Goal: Find specific page/section: Find specific page/section

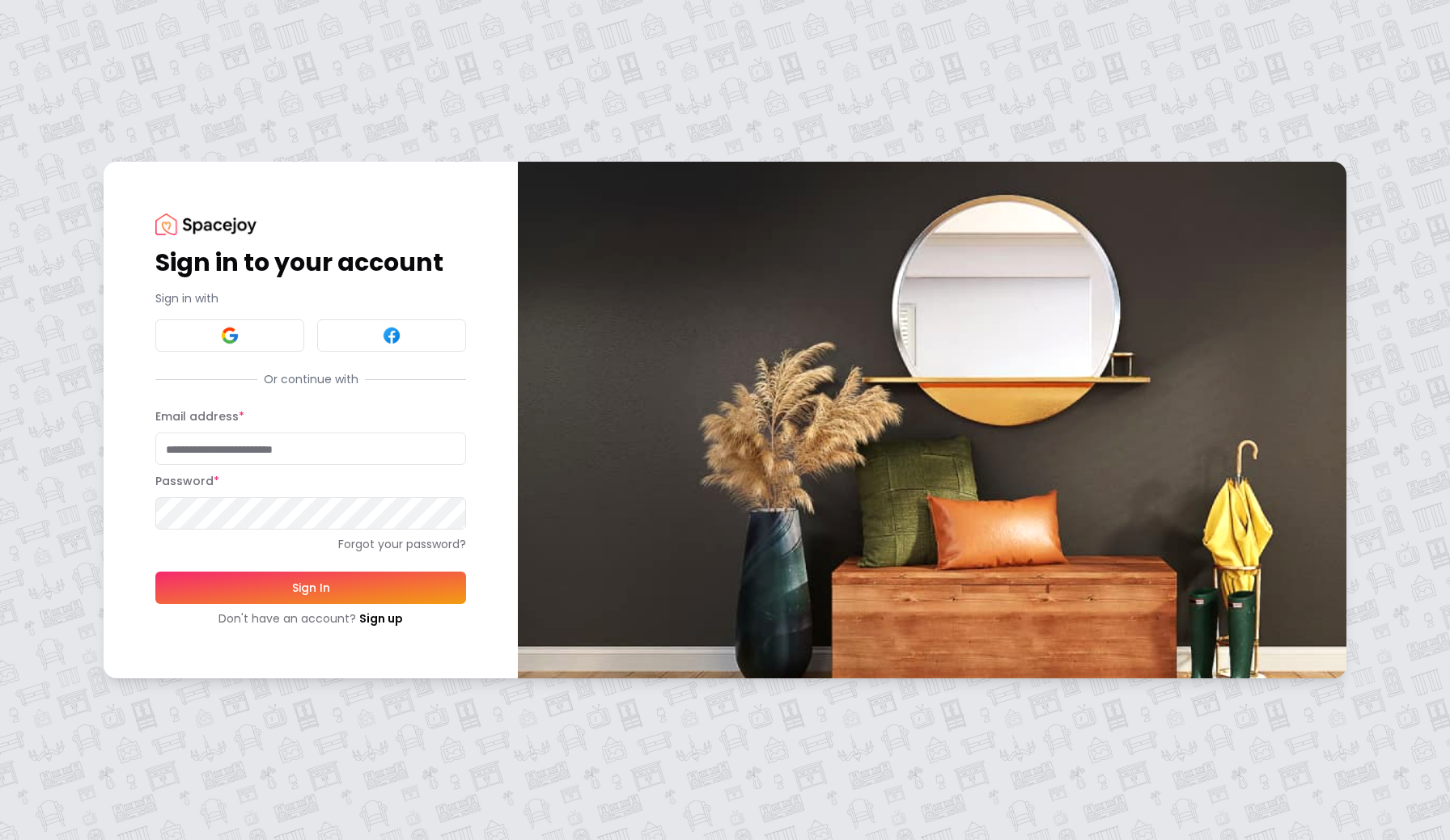
click at [241, 449] on input "Email address *" at bounding box center [311, 449] width 311 height 32
type input "**********"
click at [272, 583] on button "Sign In" at bounding box center [311, 588] width 311 height 32
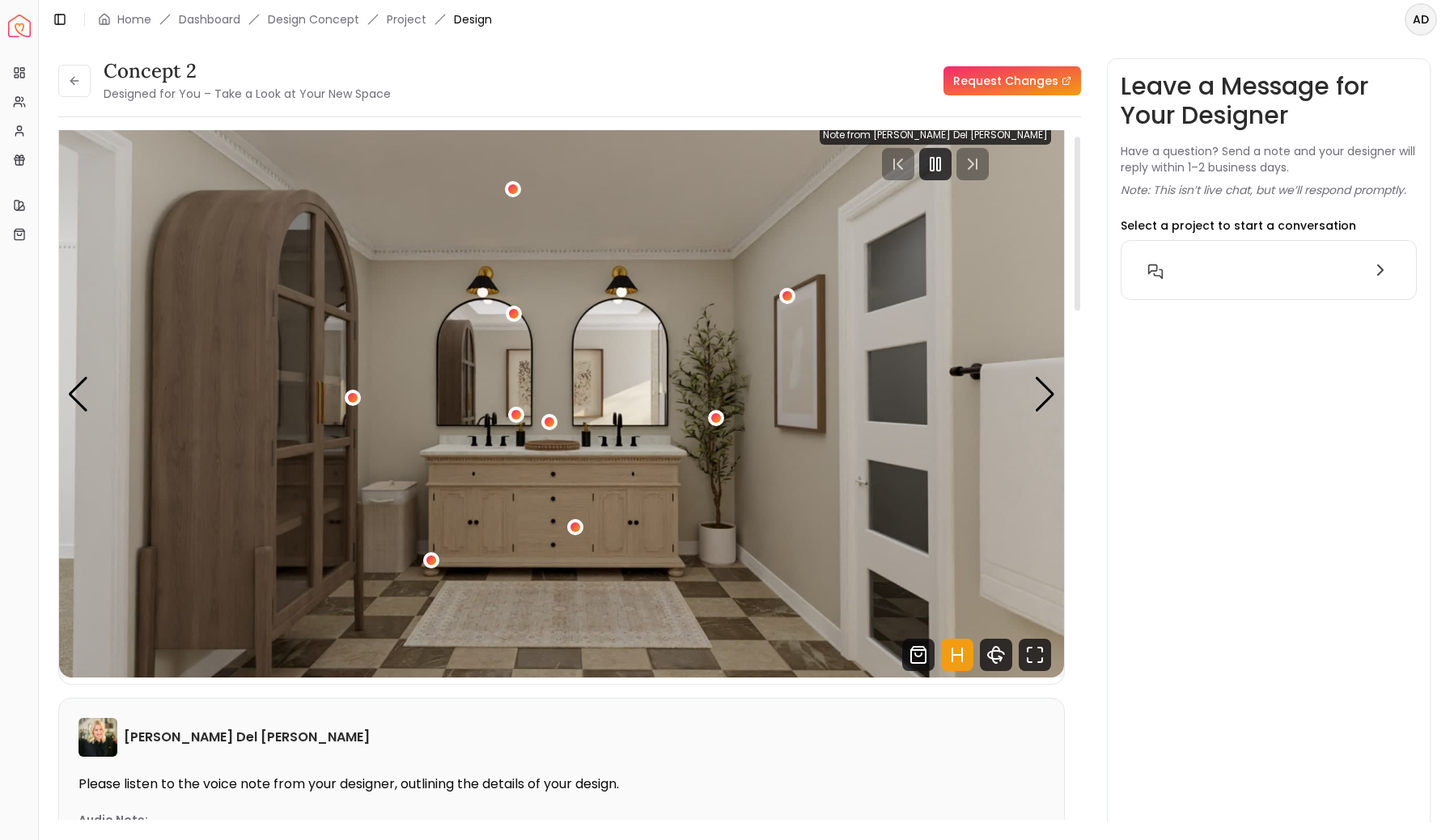
scroll to position [23, 0]
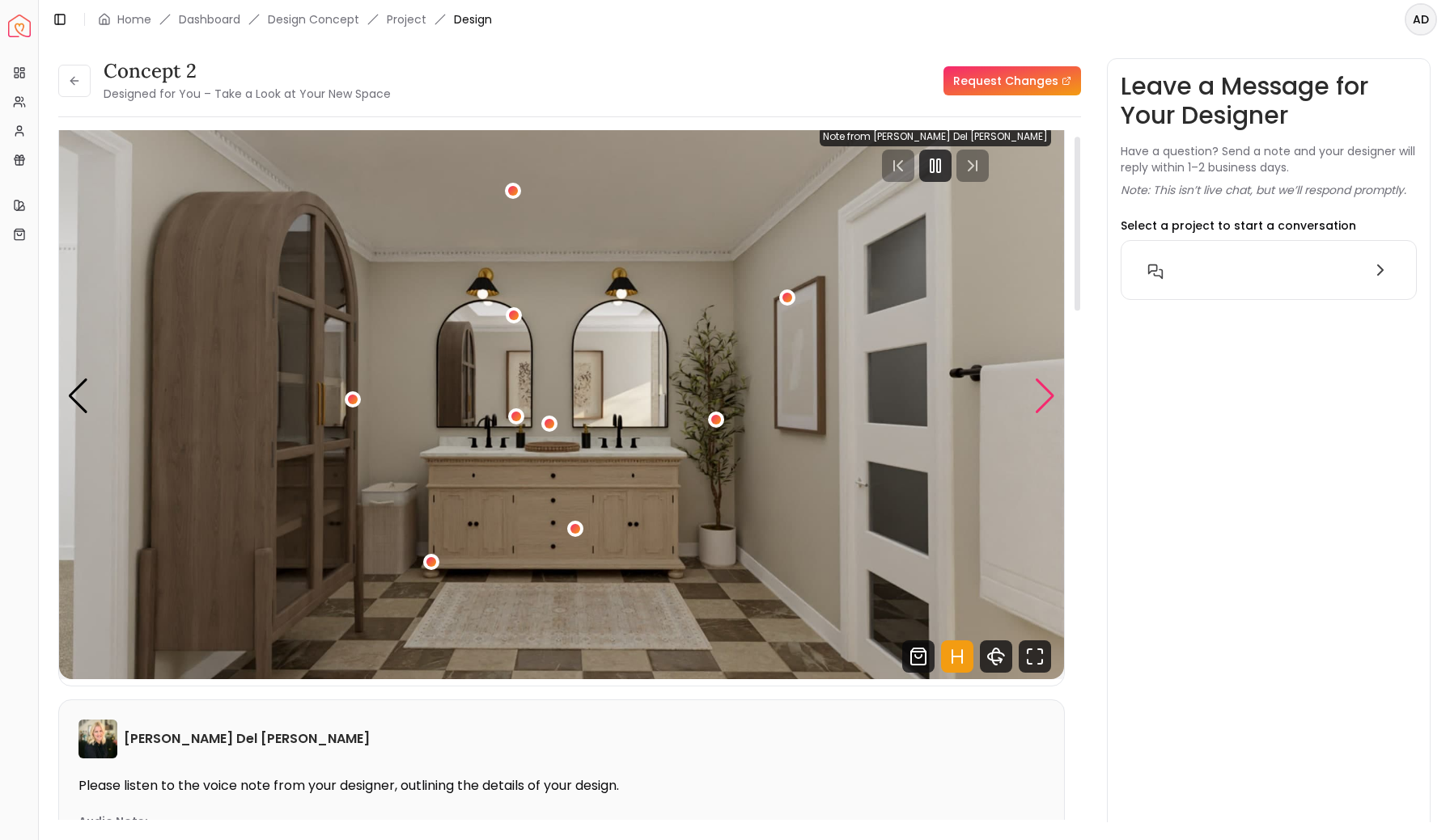
click at [1046, 405] on div "Next slide" at bounding box center [1045, 396] width 22 height 36
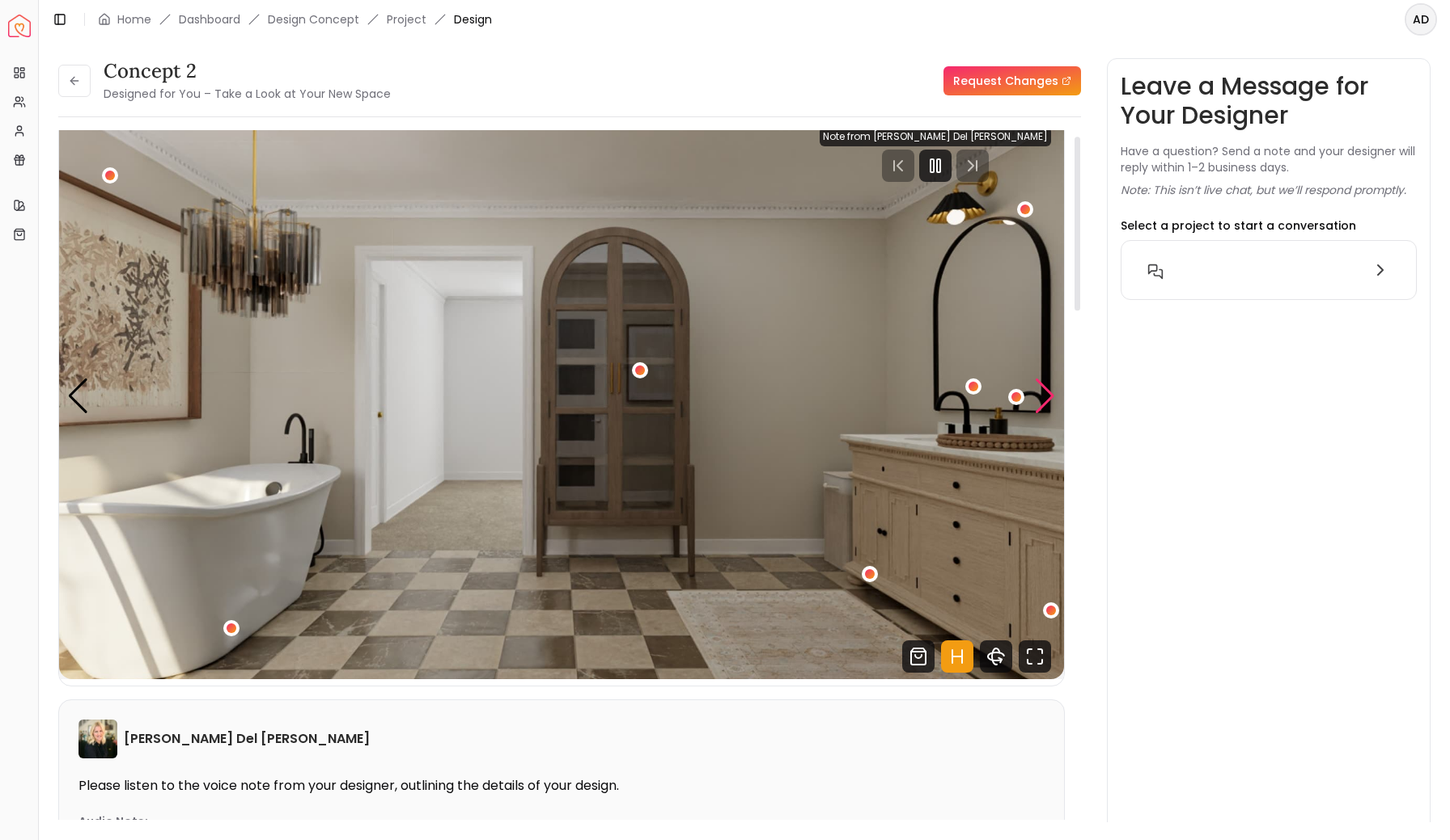
click at [1046, 405] on div "Next slide" at bounding box center [1045, 396] width 22 height 36
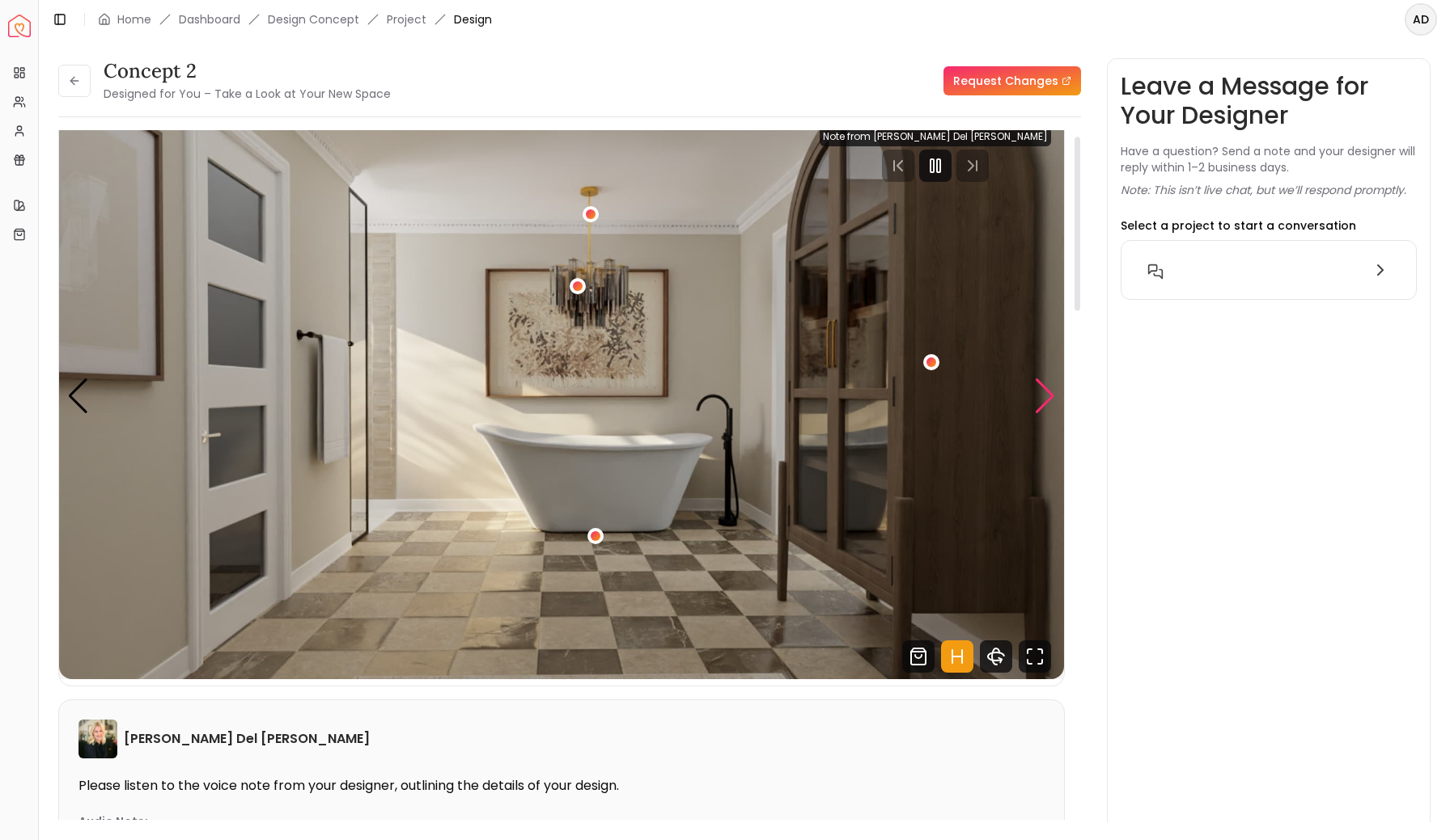
click at [1046, 405] on div "Next slide" at bounding box center [1045, 396] width 22 height 36
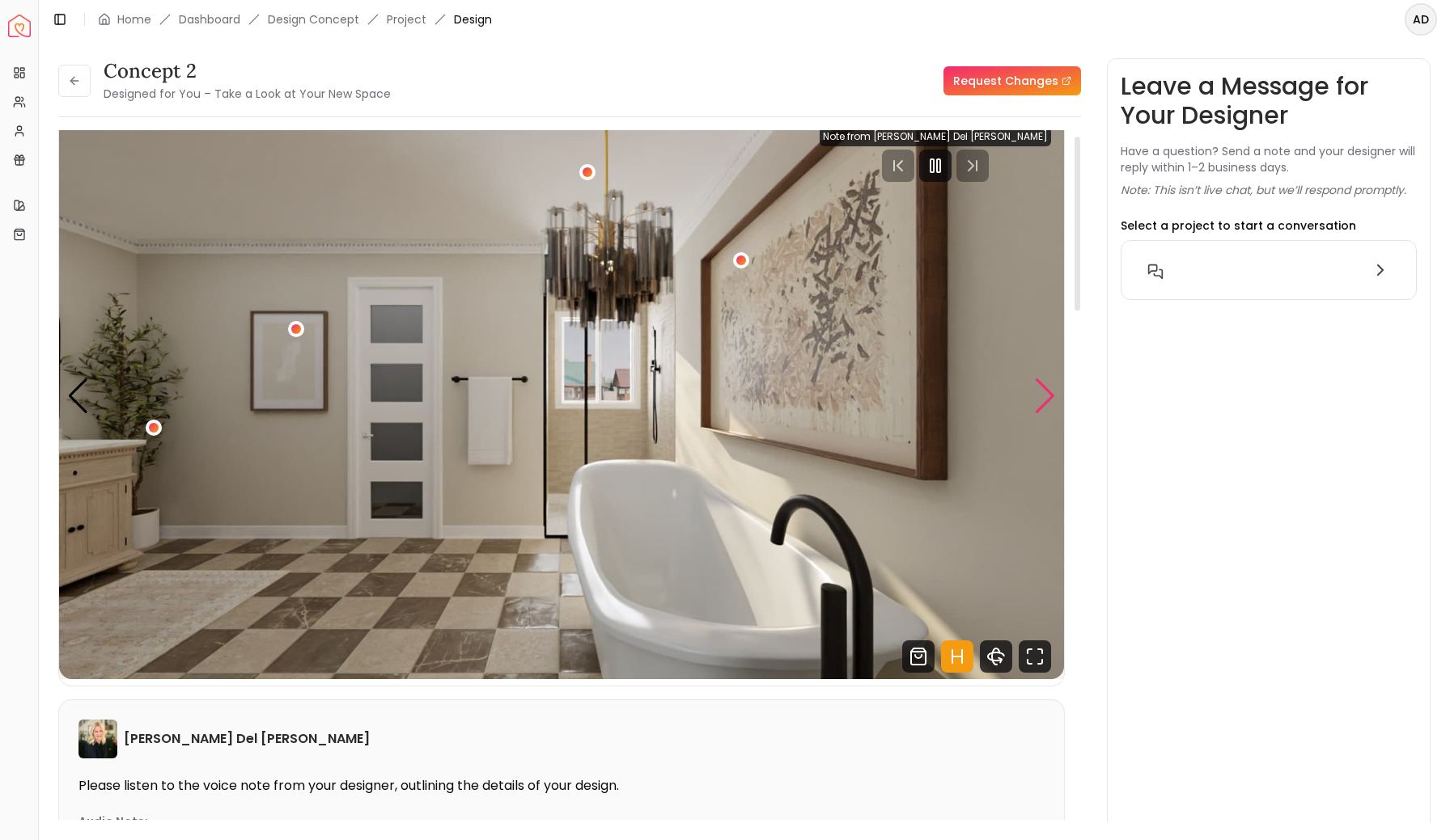
click at [1046, 405] on div "Next slide" at bounding box center [1045, 396] width 22 height 36
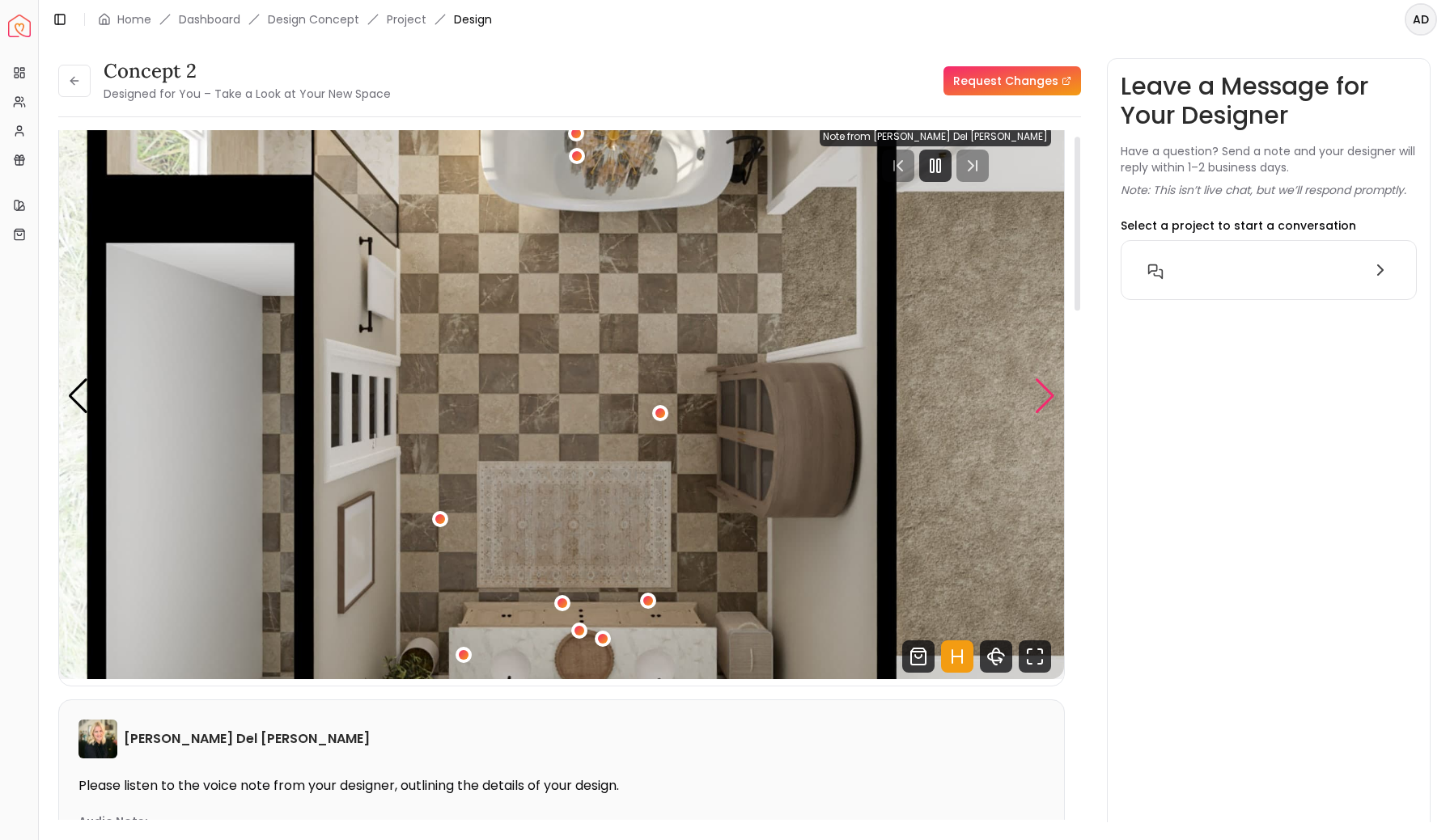
click at [1046, 405] on div "Next slide" at bounding box center [1045, 396] width 22 height 36
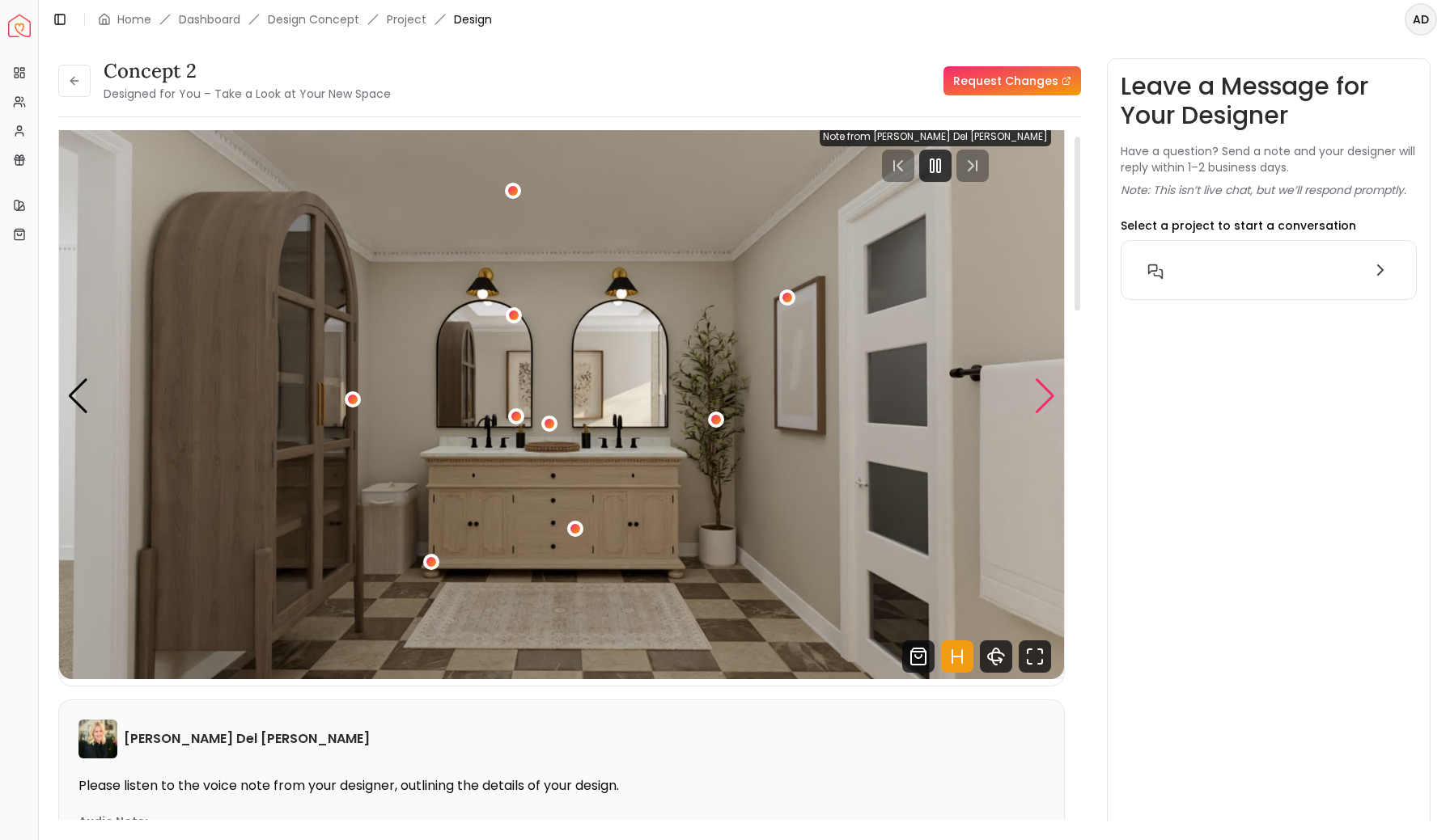
click at [1046, 405] on div "Next slide" at bounding box center [1045, 396] width 22 height 36
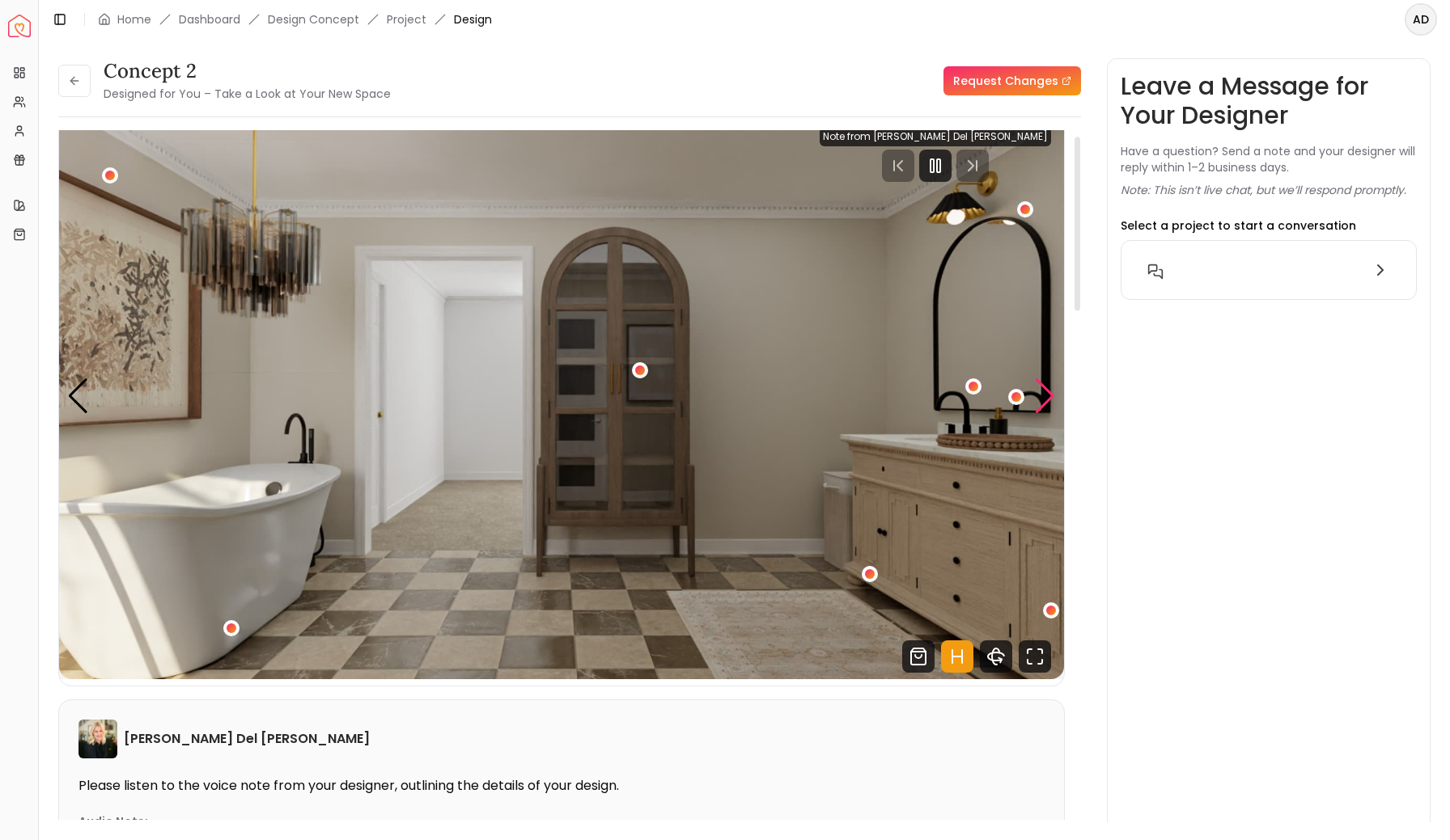
click at [1046, 405] on div "Next slide" at bounding box center [1045, 396] width 22 height 36
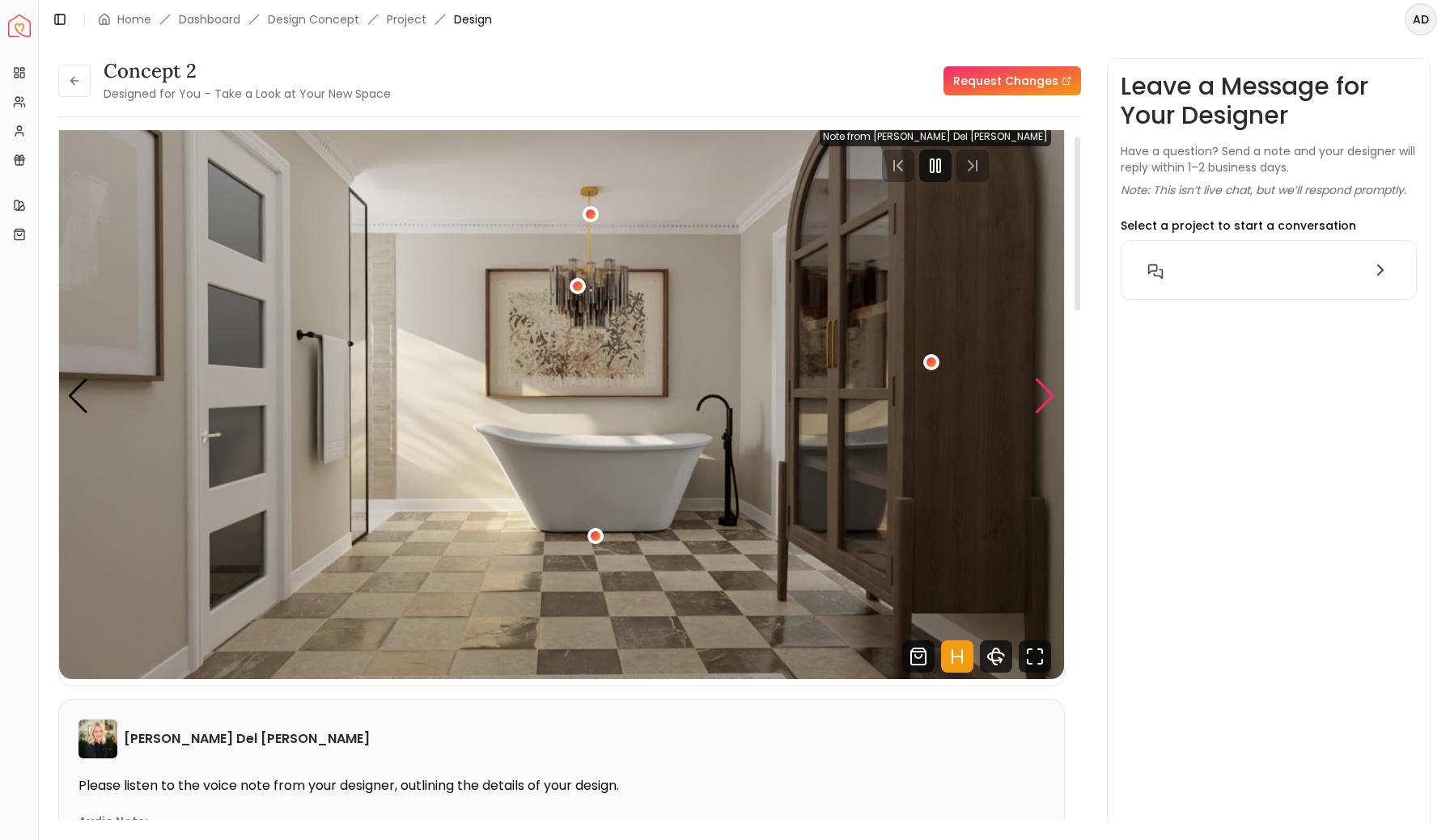
click at [1046, 405] on div "Next slide" at bounding box center [1045, 396] width 22 height 36
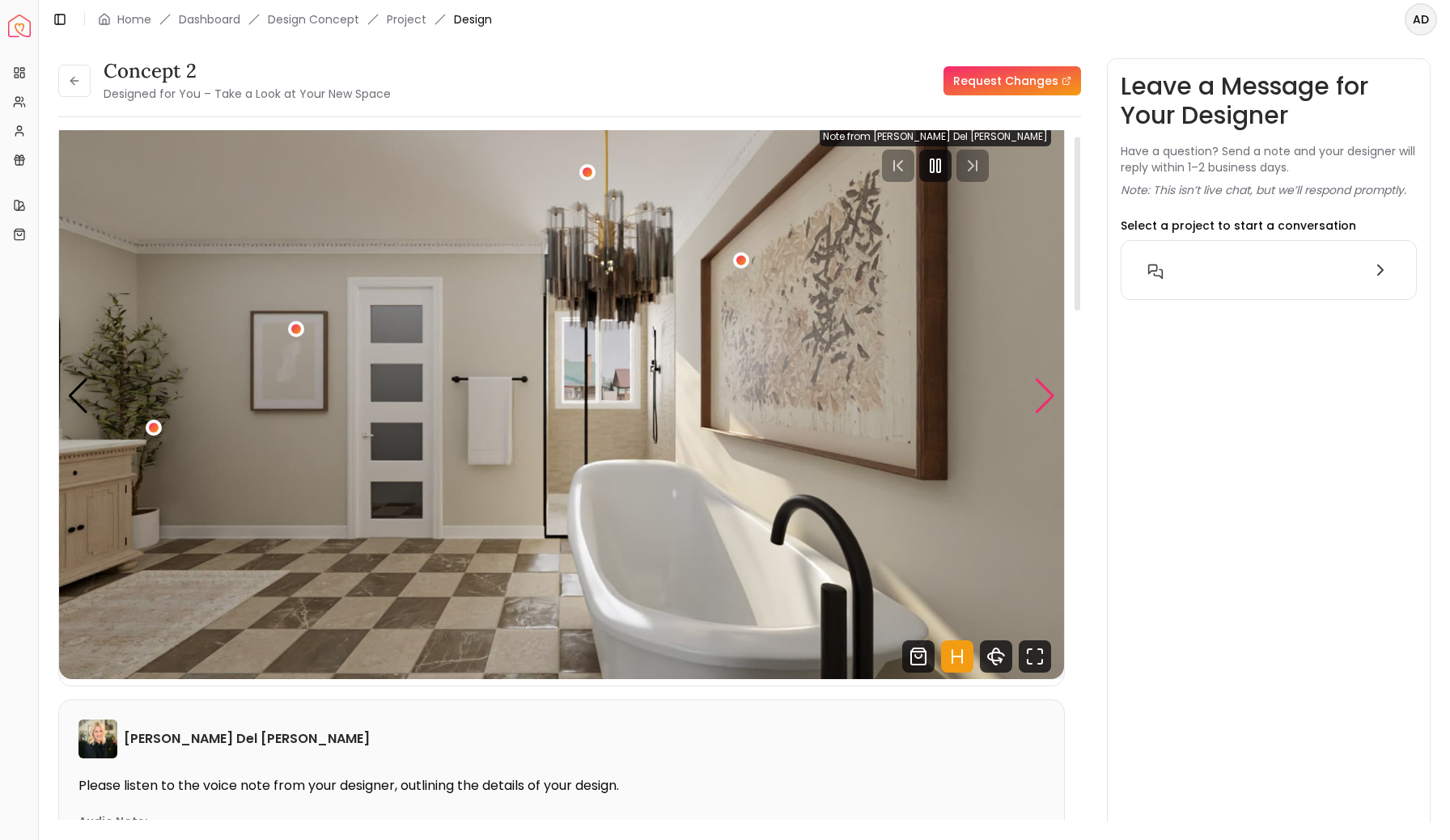
click at [1046, 405] on div "Next slide" at bounding box center [1045, 396] width 22 height 36
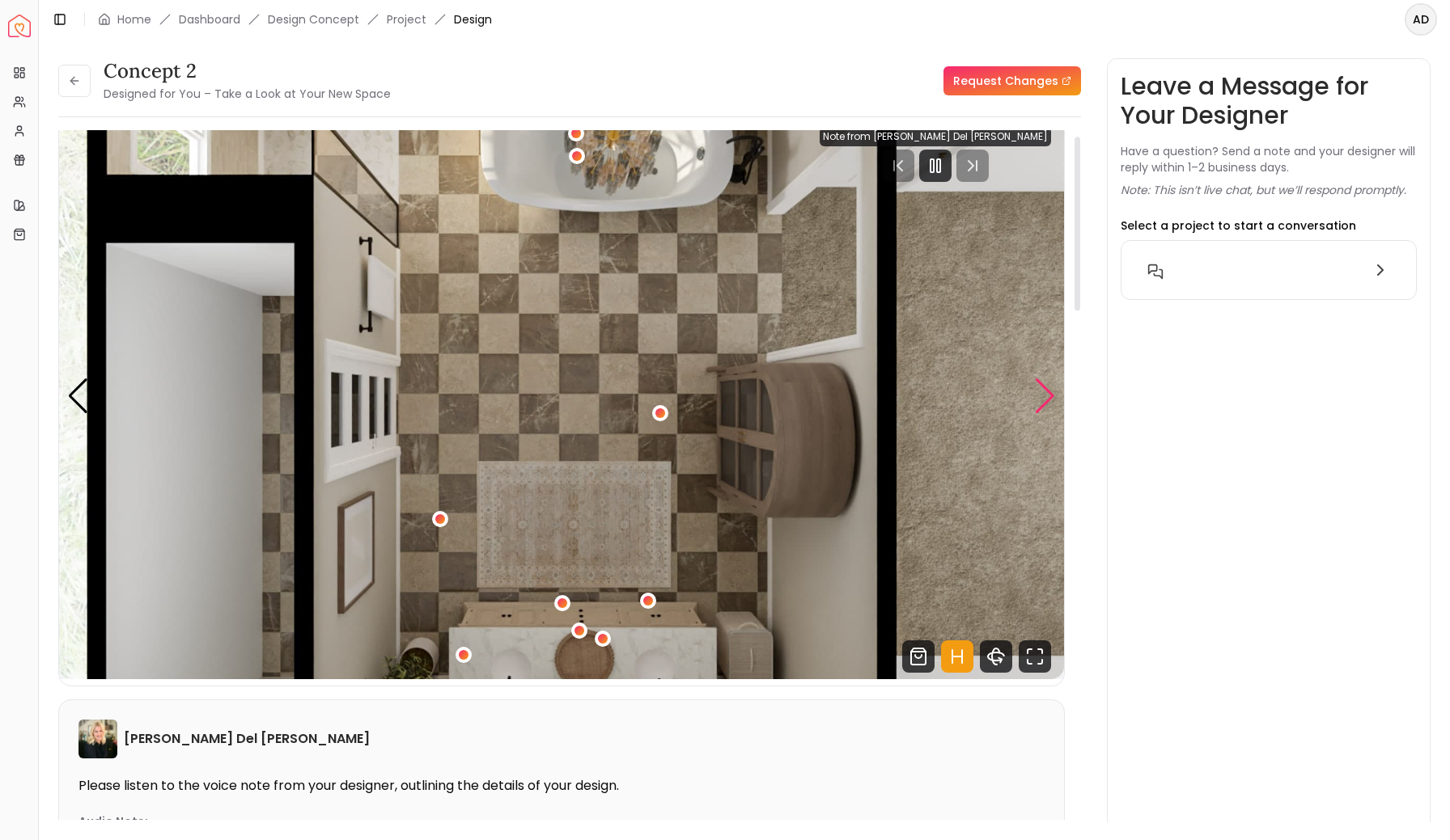
click at [1046, 405] on div "Next slide" at bounding box center [1045, 396] width 22 height 36
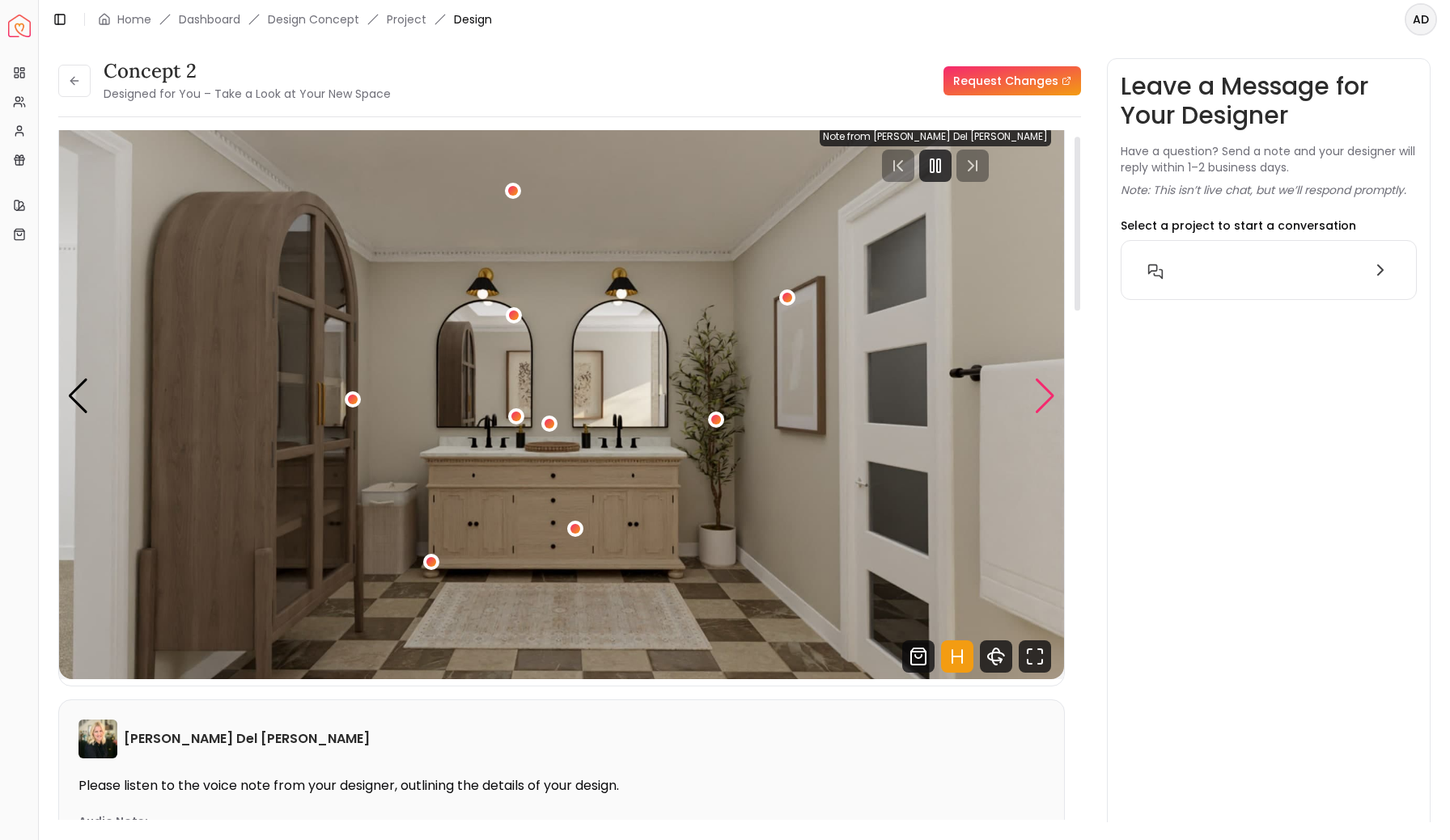
click at [1046, 405] on div "Next slide" at bounding box center [1045, 396] width 22 height 36
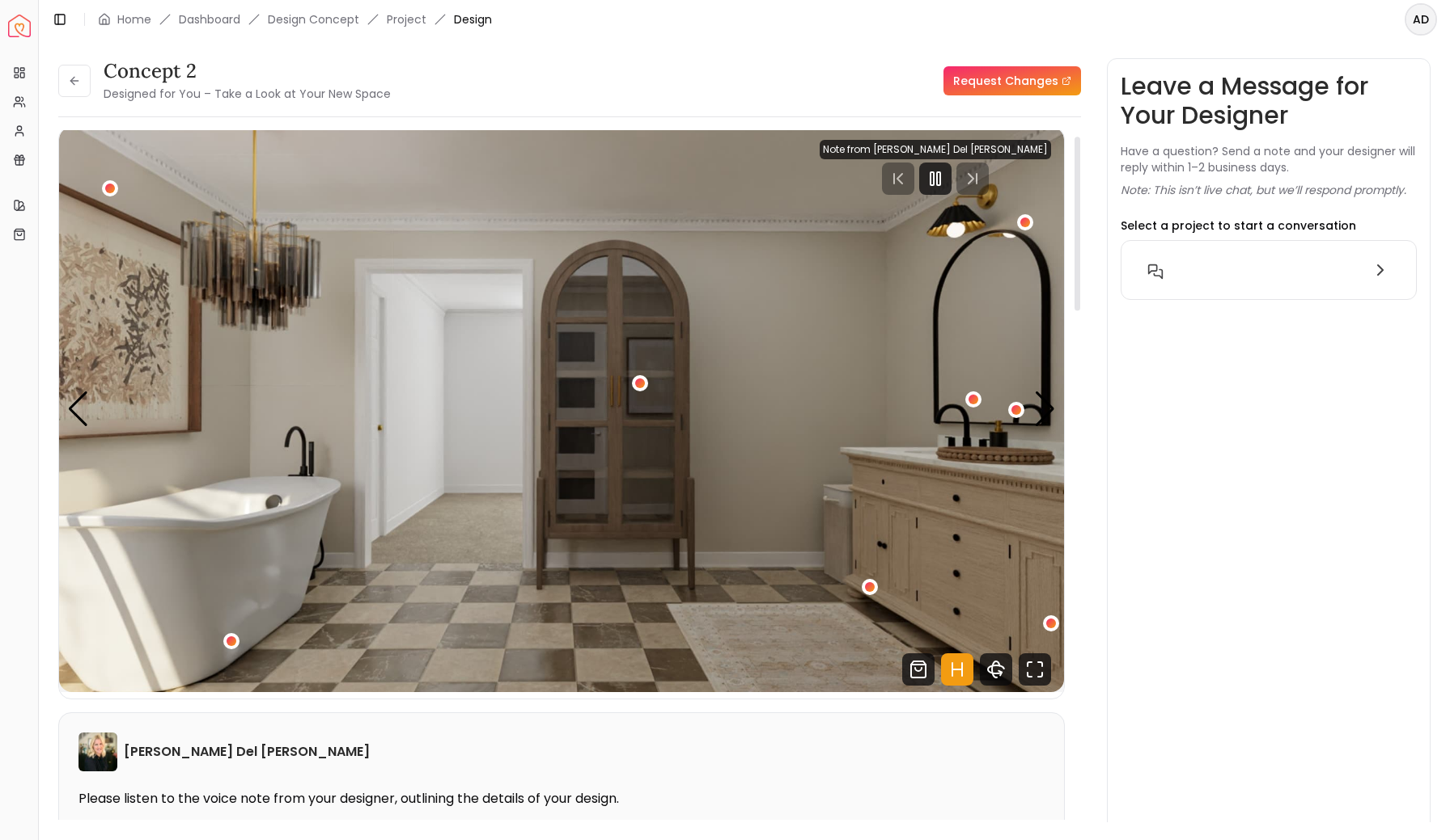
scroll to position [0, 0]
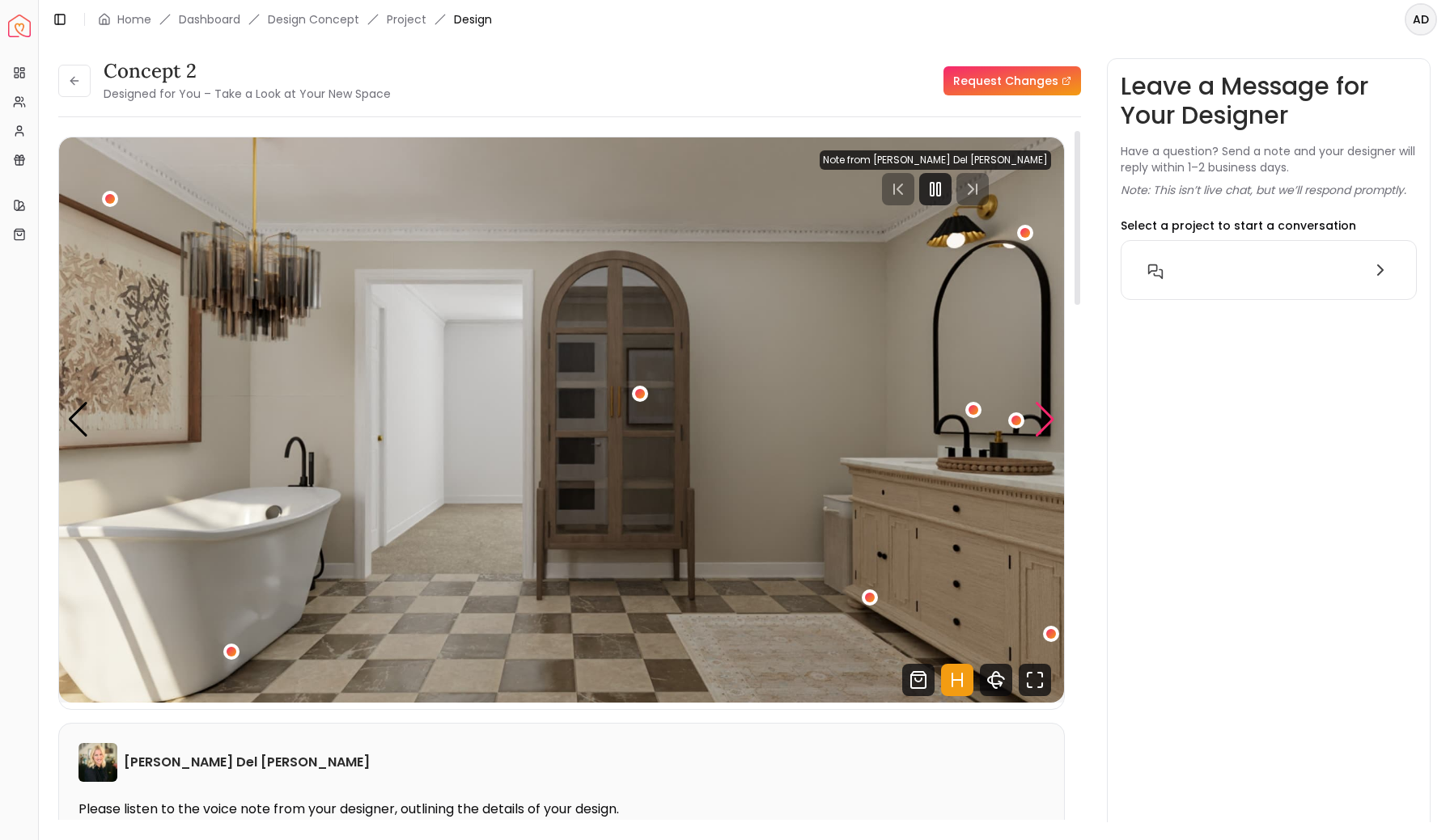
click at [1045, 417] on div "Next slide" at bounding box center [1045, 419] width 22 height 36
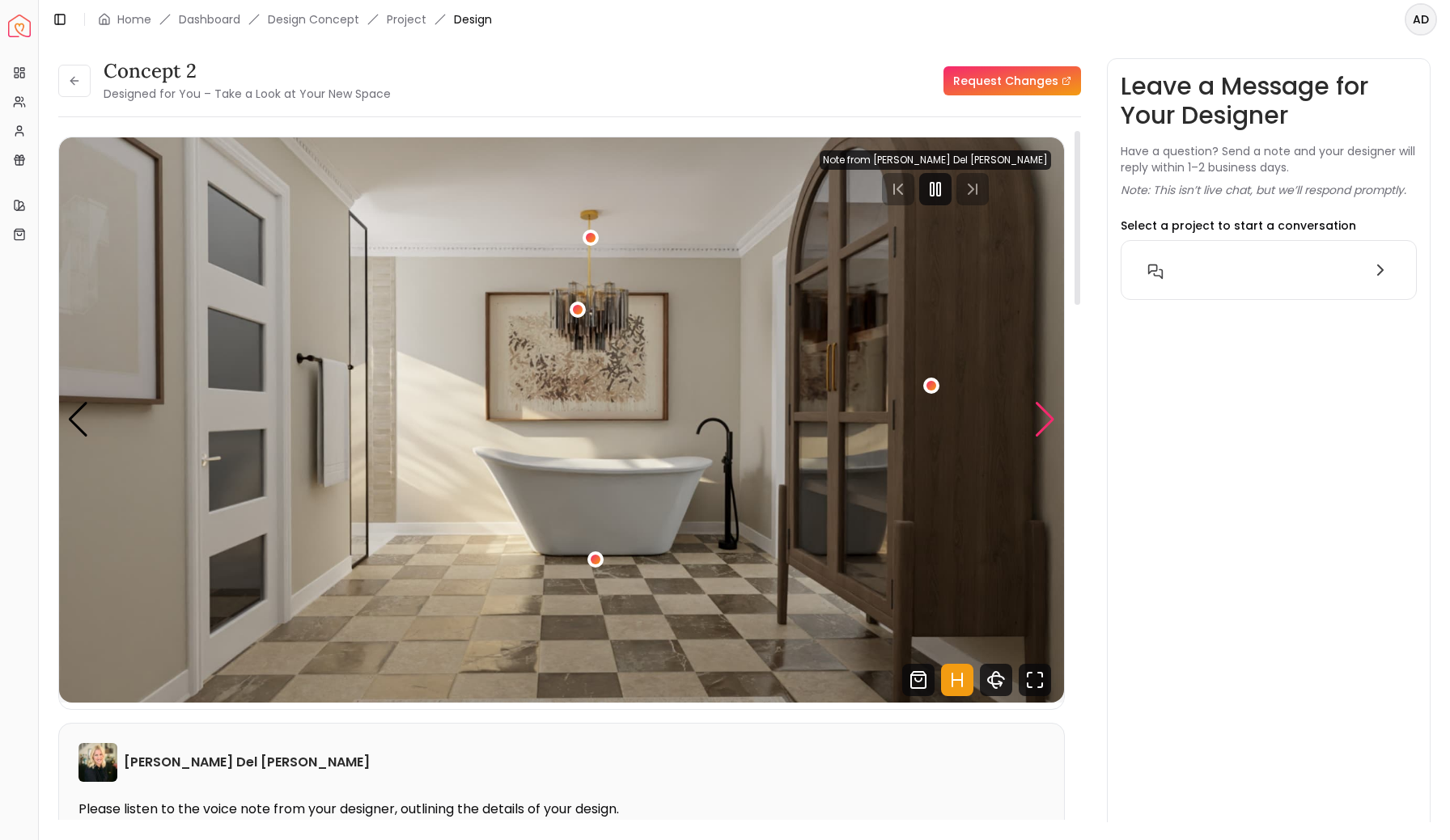
click at [1045, 417] on div "Next slide" at bounding box center [1045, 419] width 22 height 36
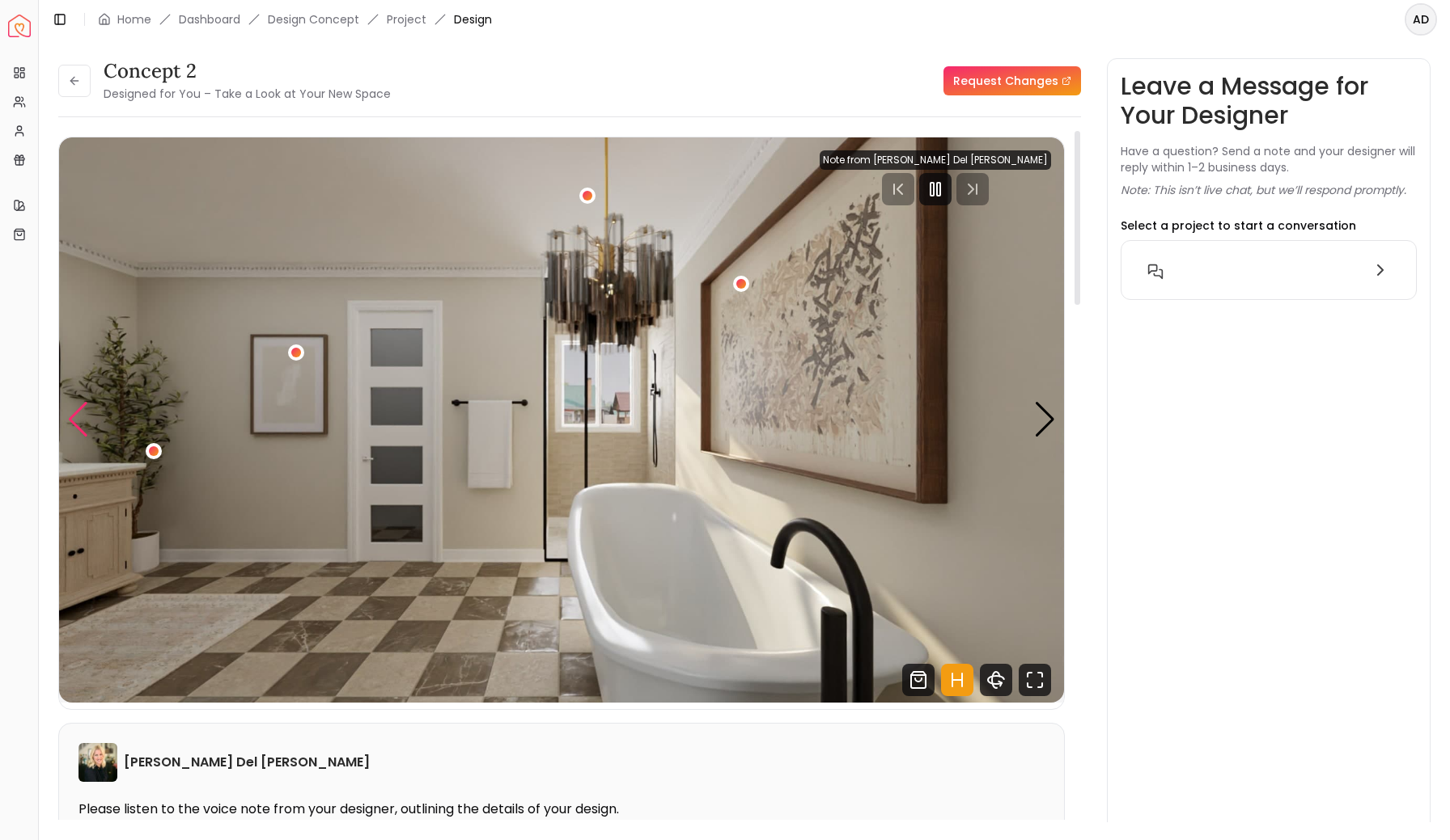
click at [76, 424] on div "Previous slide" at bounding box center [77, 419] width 22 height 36
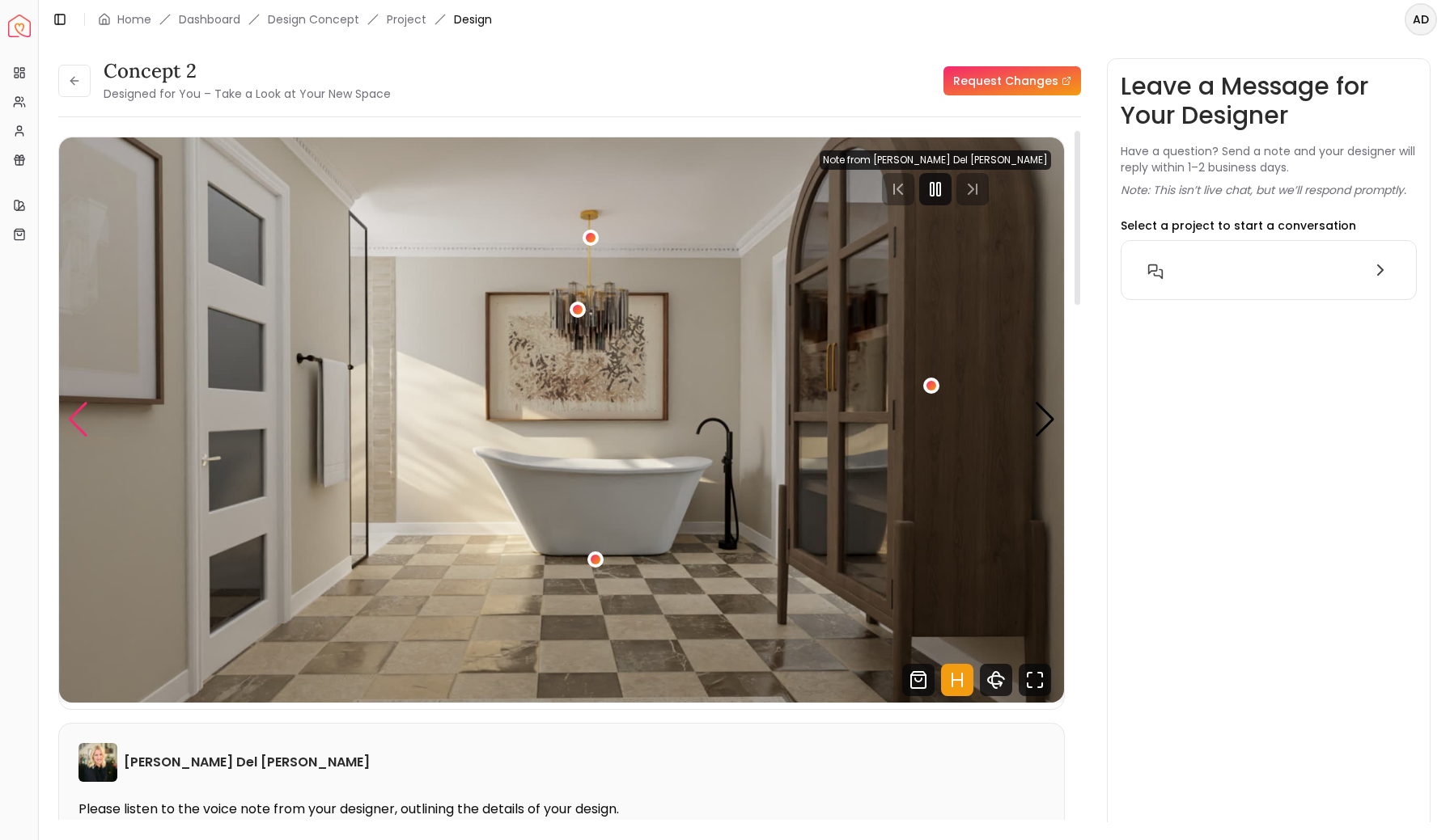
click at [76, 424] on div "Previous slide" at bounding box center [77, 419] width 22 height 36
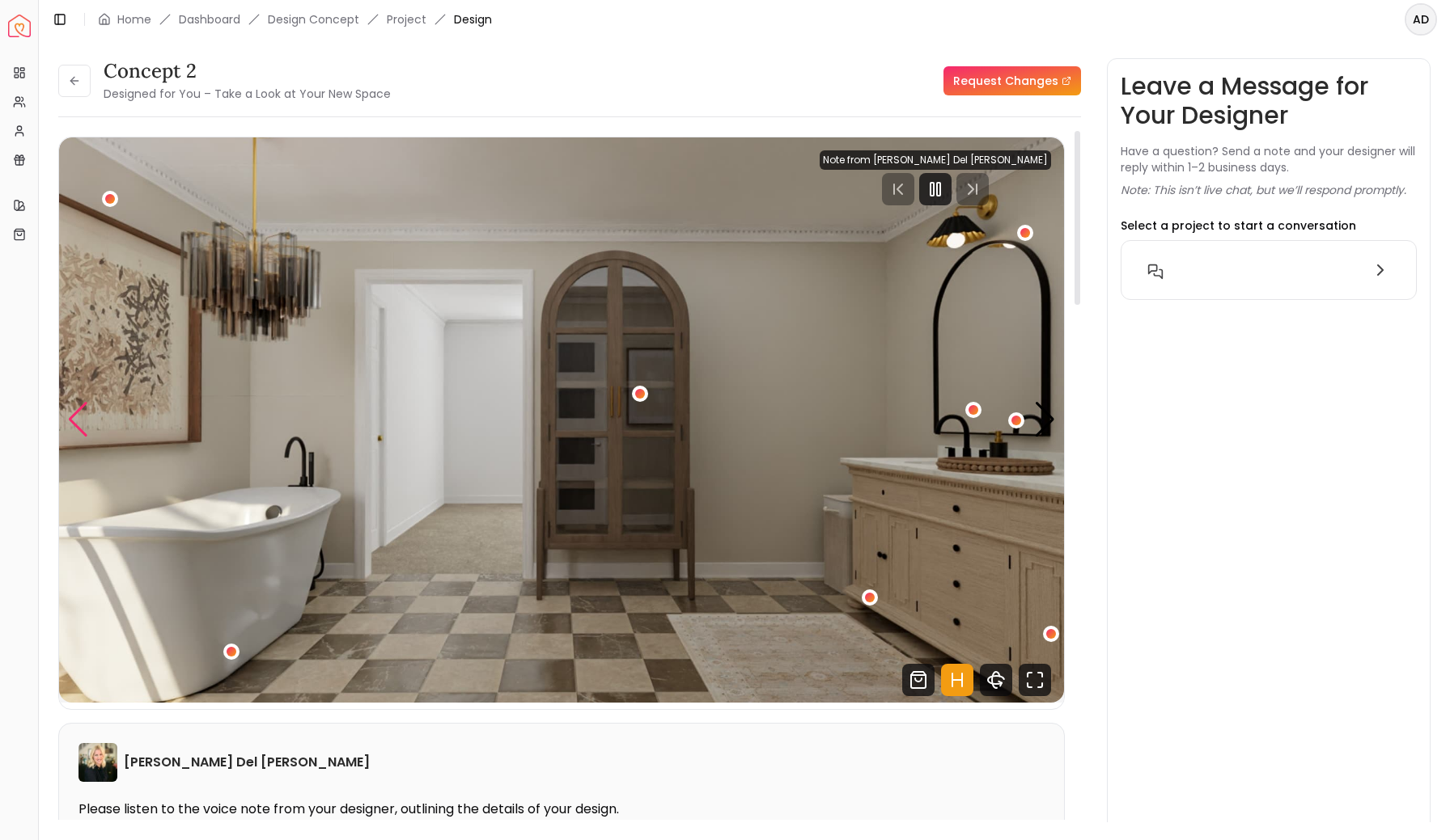
click at [76, 424] on div "Previous slide" at bounding box center [77, 419] width 22 height 36
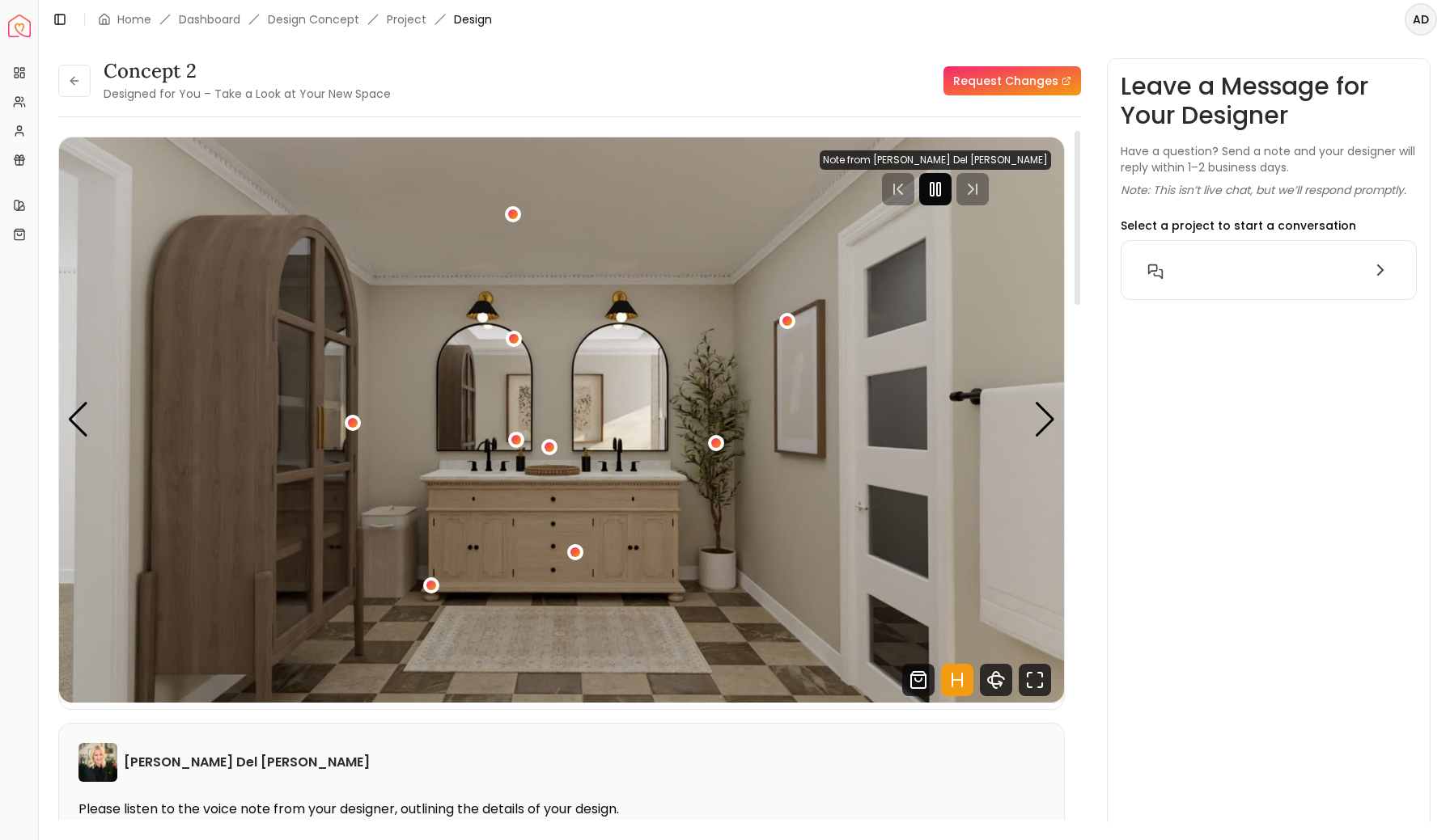
click at [945, 190] on icon "Pause" at bounding box center [935, 189] width 19 height 19
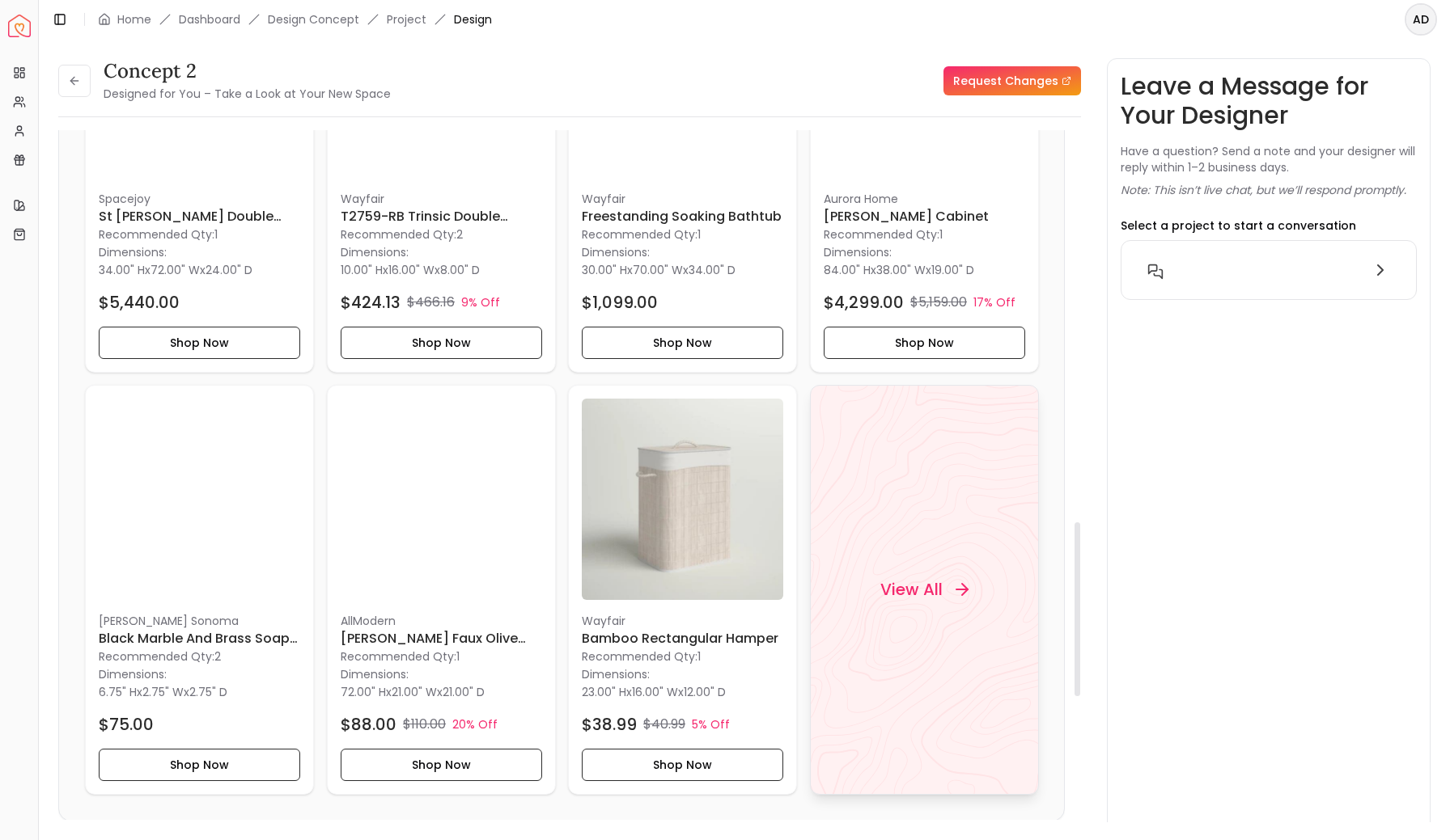
scroll to position [1523, 0]
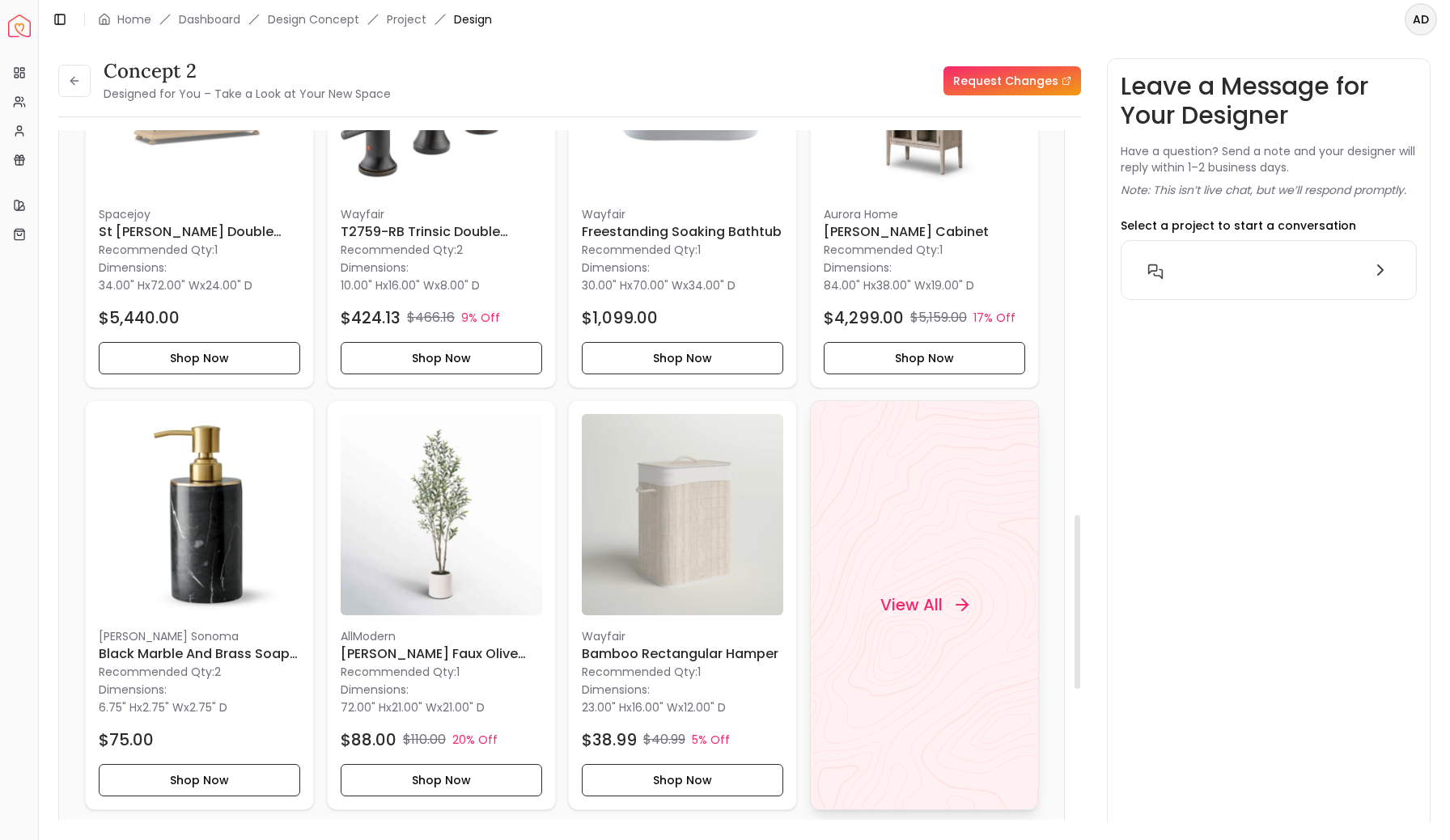
click at [915, 567] on div "View All" at bounding box center [924, 605] width 229 height 410
